Goal: Task Accomplishment & Management: Use online tool/utility

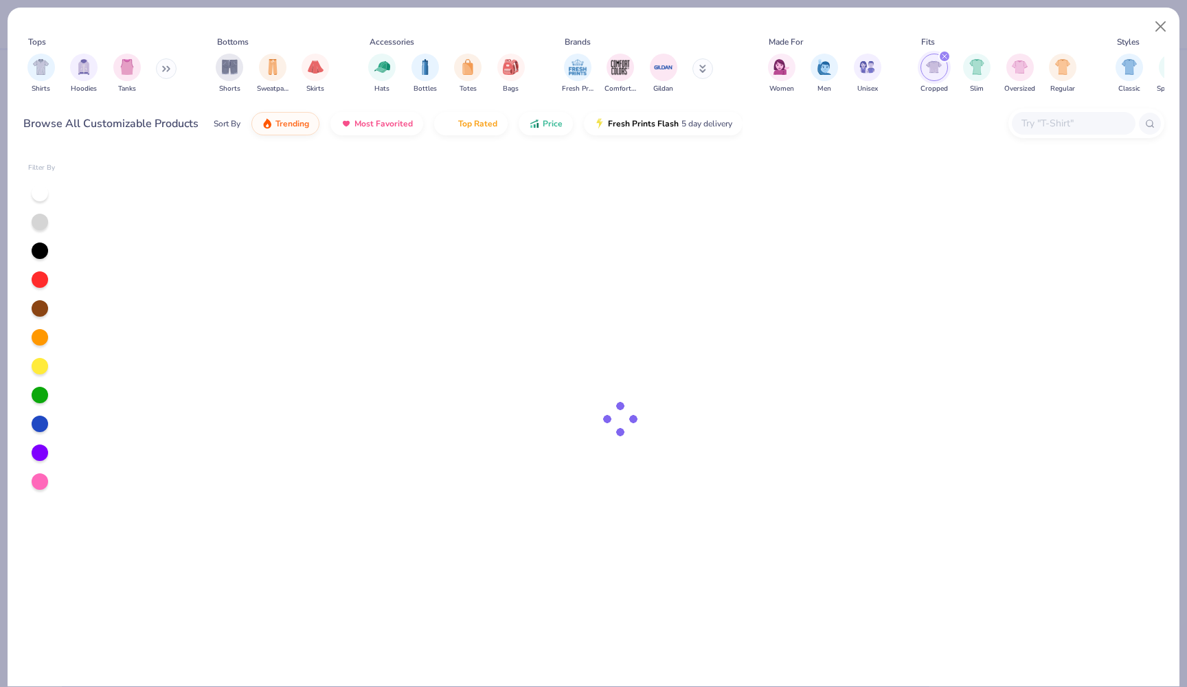
type input "Kapi Baby Tees Rush"
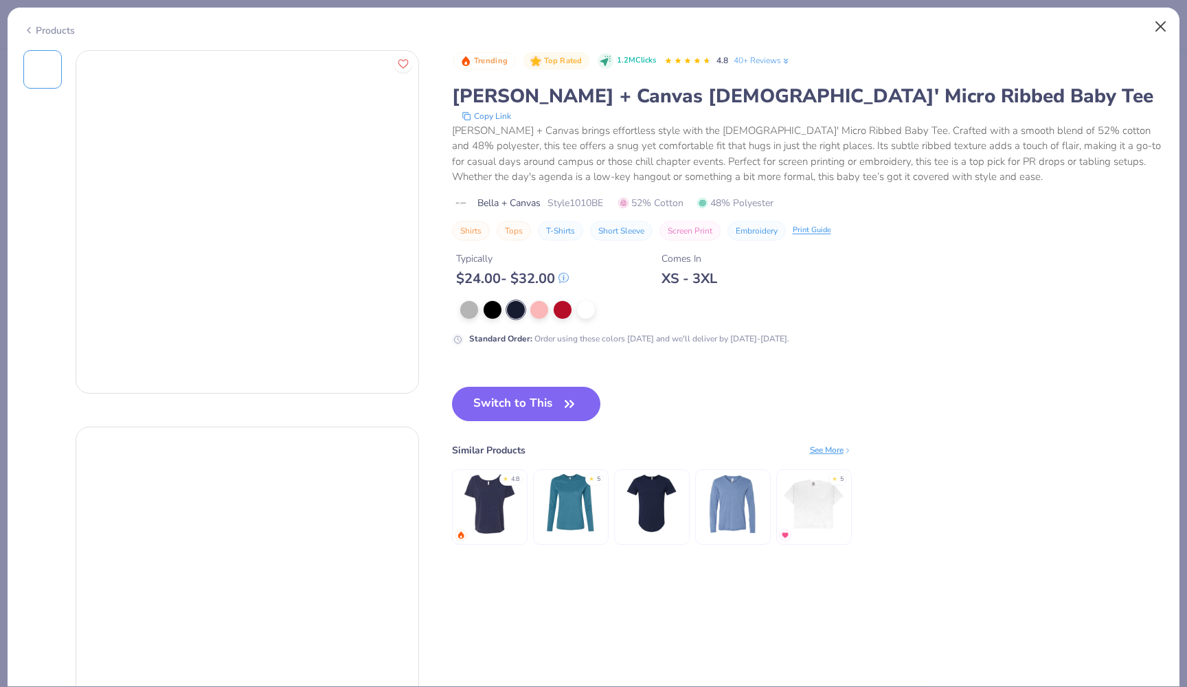
type input "24"
click at [1158, 23] on button "Close" at bounding box center [1161, 27] width 26 height 26
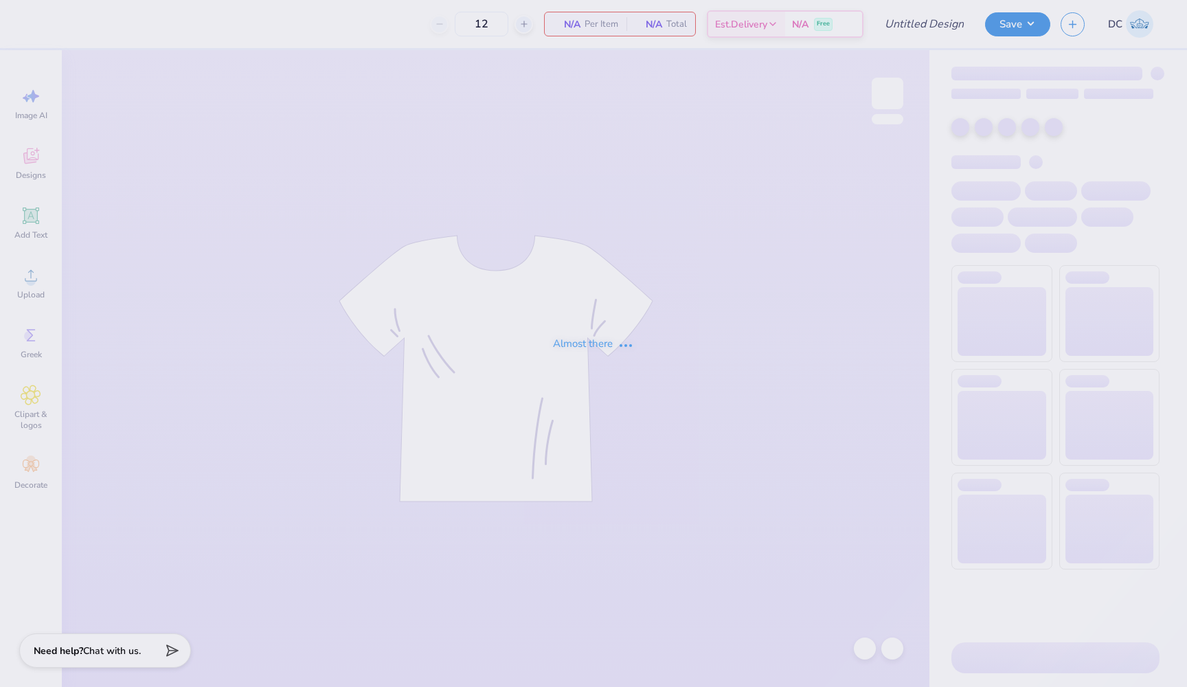
type input "Kapi Baby Tees Rush"
type input "24"
